Goal: Task Accomplishment & Management: Use online tool/utility

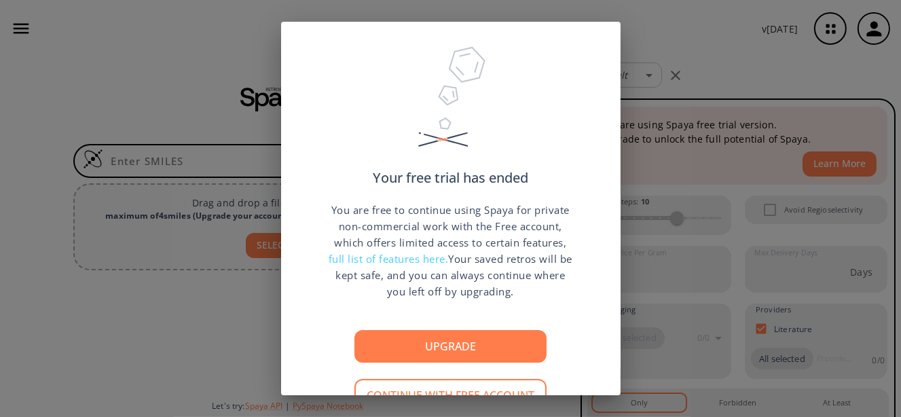
click at [653, 56] on div "Your free trial has ended You are free to continue using Spaya for private non-…" at bounding box center [450, 208] width 901 height 417
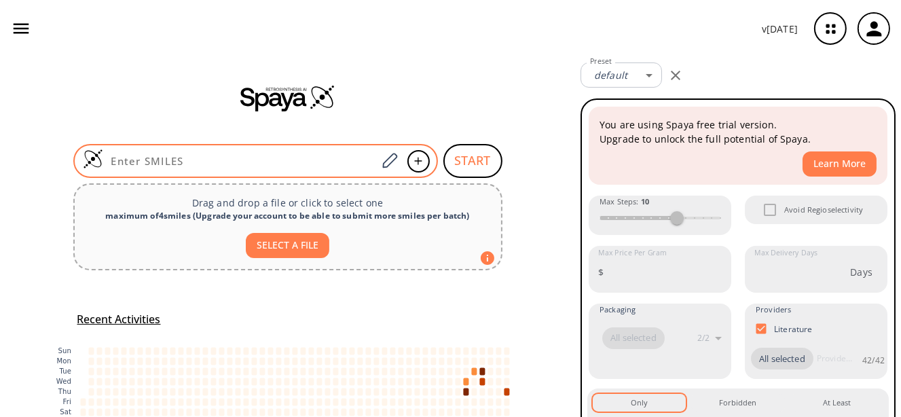
click at [326, 166] on input at bounding box center [240, 161] width 274 height 14
click at [328, 155] on input at bounding box center [240, 161] width 274 height 14
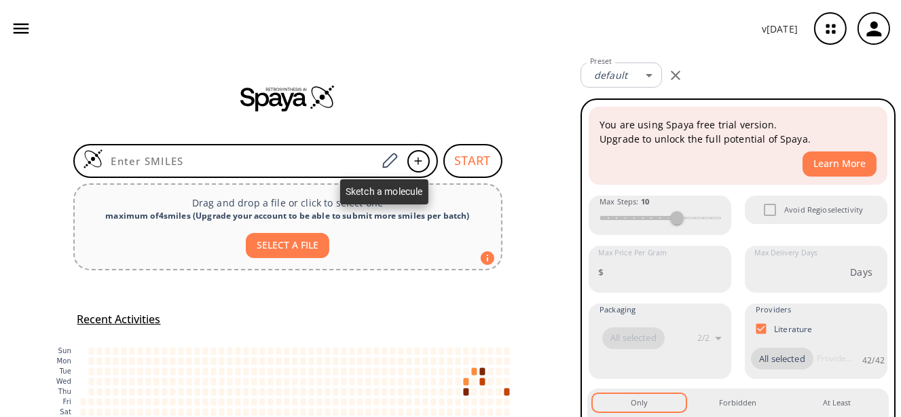
click at [384, 167] on icon at bounding box center [389, 161] width 18 height 18
